Goal: Information Seeking & Learning: Learn about a topic

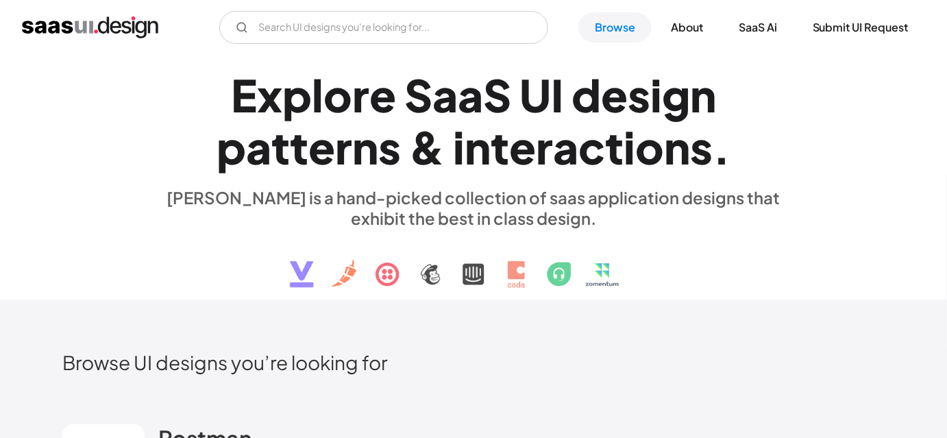
click at [55, 183] on div "E x p l o r e S a a S U I d e s i g n p a t t e r n s & i n t e r a c t i o n s…" at bounding box center [473, 177] width 947 height 245
click at [139, 202] on div "E x p l o r e S a a S U I d e s i g n p a t t e r n s & i n t e r a c t i o n s…" at bounding box center [473, 177] width 822 height 245
click at [53, 276] on div "E x p l o r e S a a S U I d e s i g n p a t t e r n s & i n t e r a c t i o n s…" at bounding box center [473, 177] width 947 height 245
click at [688, 350] on h2 "Browse UI designs you’re looking for" at bounding box center [473, 362] width 822 height 24
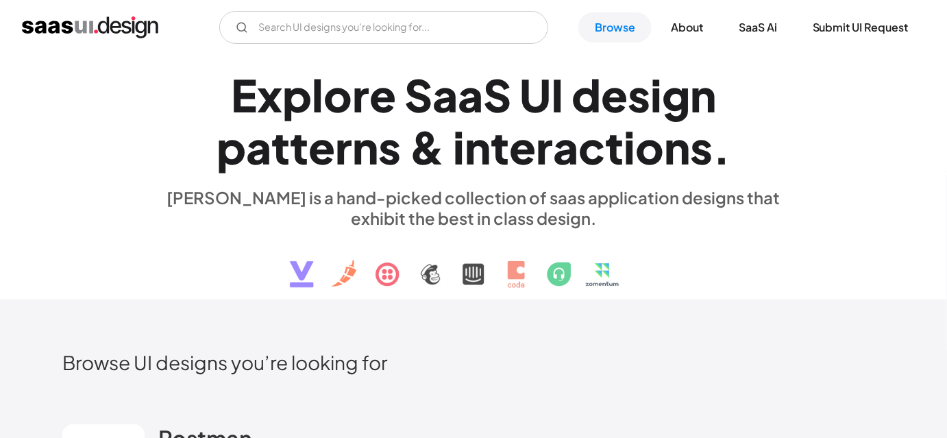
click at [737, 350] on h2 "Browse UI designs you’re looking for" at bounding box center [473, 362] width 822 height 24
click at [658, 249] on img at bounding box center [473, 263] width 415 height 71
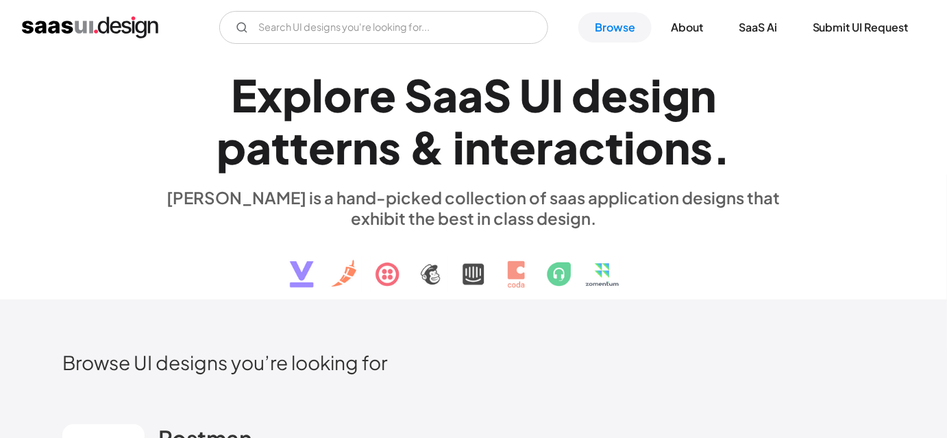
click at [766, 234] on div "E x p l o r e S a a S U I d e s i g n p a t t e r n s & i n t e r a c t i o n s…" at bounding box center [473, 177] width 630 height 245
click at [567, 193] on div "[PERSON_NAME] is a hand-picked collection of saas application designs that exhi…" at bounding box center [473, 207] width 630 height 41
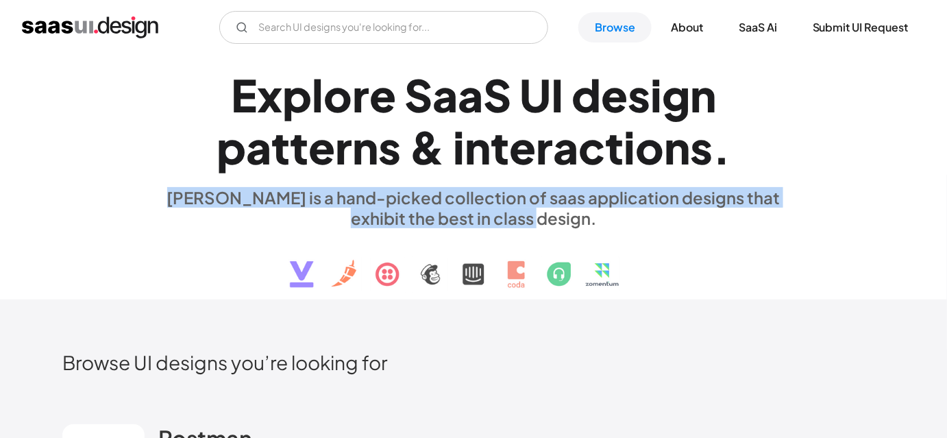
drag, startPoint x: 172, startPoint y: 198, endPoint x: 552, endPoint y: 225, distance: 381.2
click at [552, 225] on div "[PERSON_NAME] is a hand-picked collection of saas application designs that exhi…" at bounding box center [473, 207] width 630 height 41
click at [548, 212] on div "[PERSON_NAME] is a hand-picked collection of saas application designs that exhi…" at bounding box center [473, 207] width 630 height 41
